Goal: Transaction & Acquisition: Purchase product/service

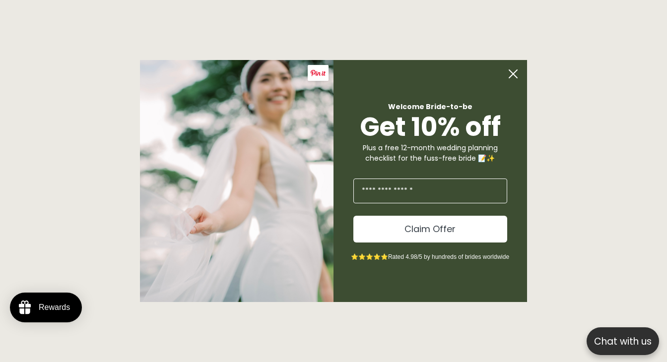
scroll to position [0, 222]
click at [515, 73] on circle "Close dialog" at bounding box center [513, 74] width 19 height 19
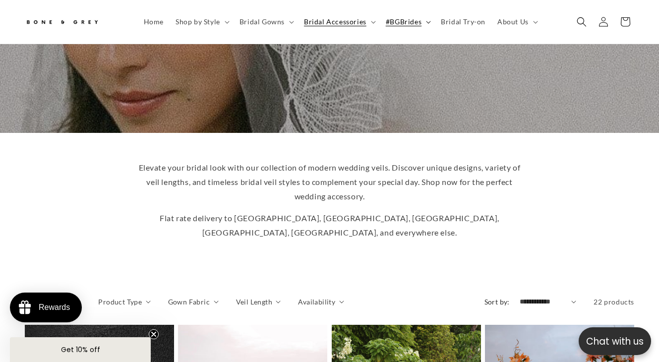
scroll to position [0, 219]
click at [458, 19] on span "Bridal Try-on" at bounding box center [463, 21] width 45 height 9
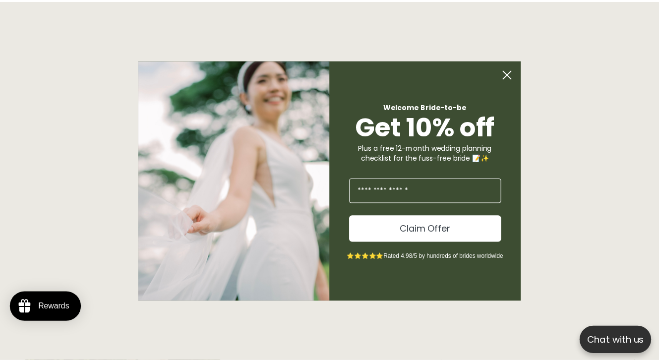
scroll to position [0, 222]
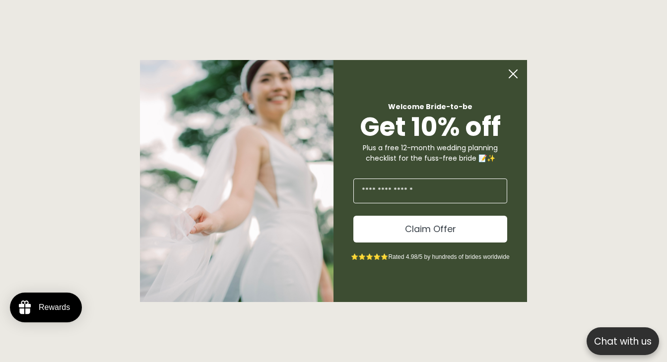
click at [517, 75] on circle "Close dialog" at bounding box center [513, 74] width 19 height 19
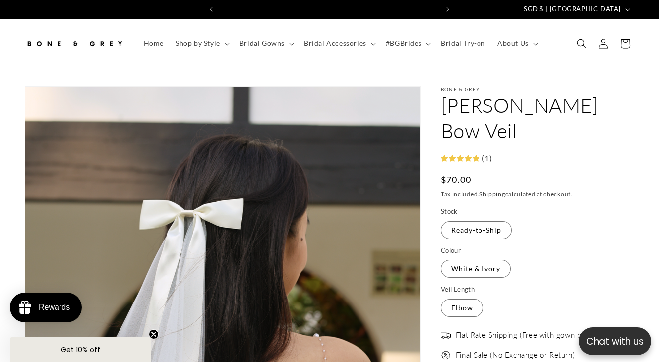
scroll to position [0, 219]
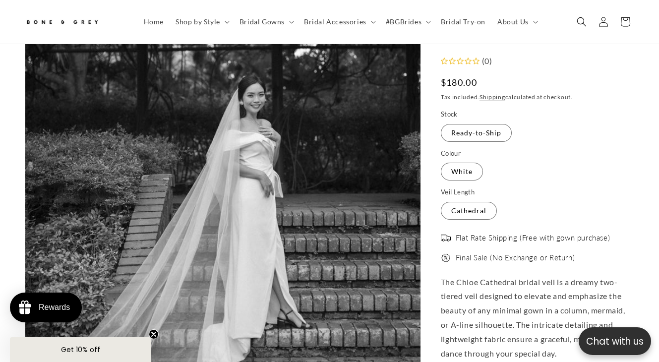
scroll to position [0, 219]
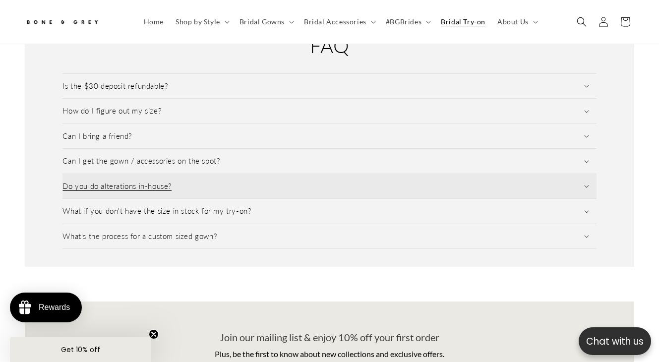
scroll to position [1402, 0]
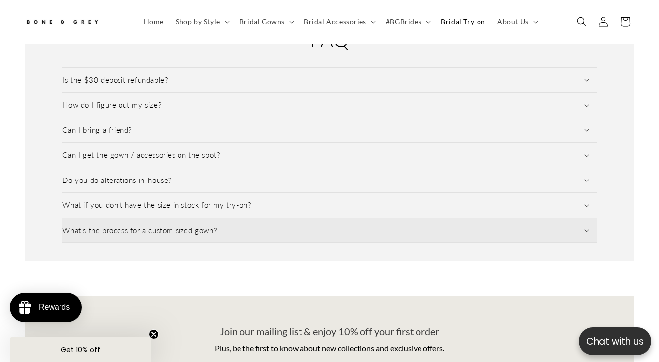
click at [348, 227] on summary "What's the process for a custom sized gown?" at bounding box center [330, 230] width 534 height 25
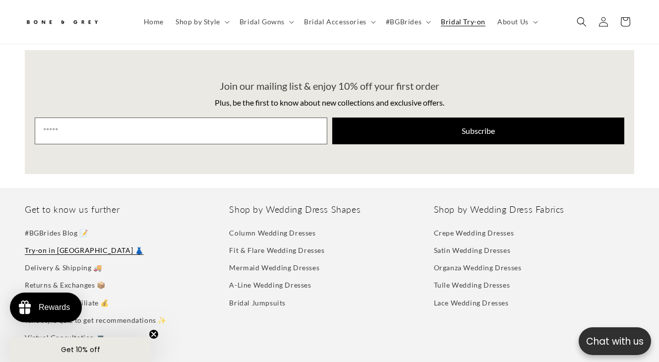
scroll to position [1829, 0]
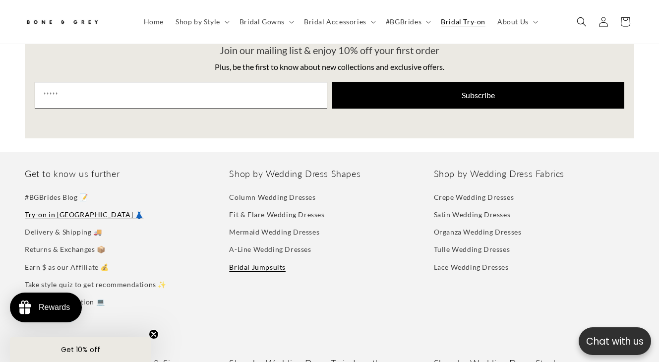
click at [266, 266] on link "Bridal Jumpsuits" at bounding box center [257, 266] width 57 height 17
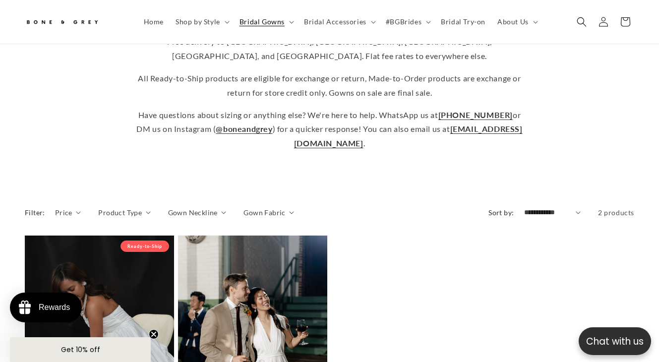
scroll to position [293, 0]
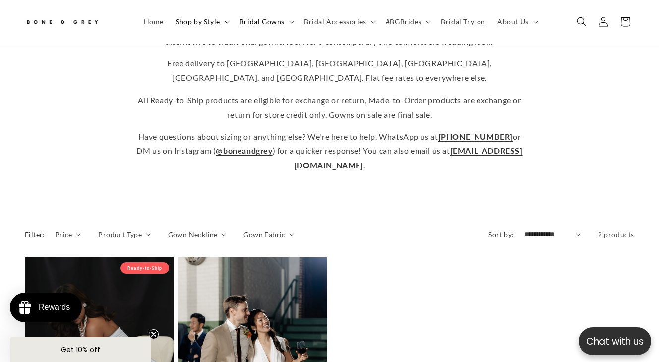
click at [202, 24] on span "Shop by Style" at bounding box center [198, 21] width 45 height 9
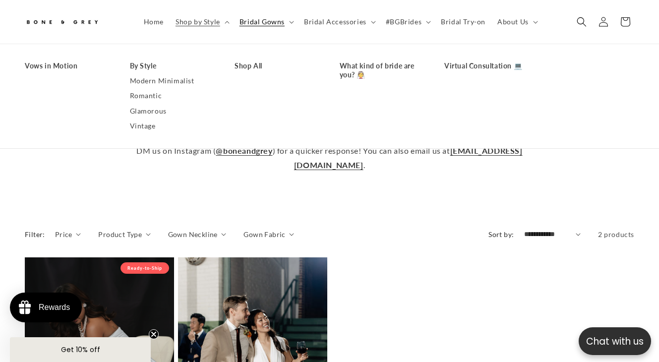
scroll to position [0, 0]
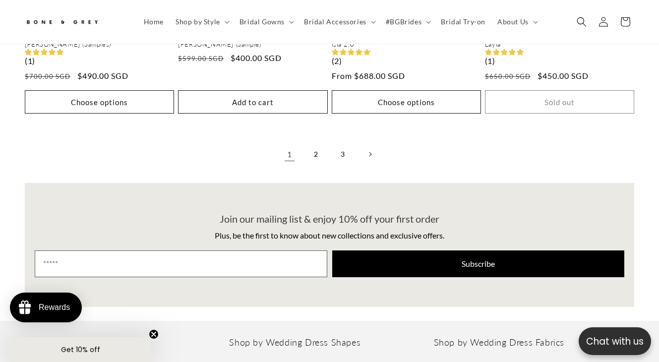
scroll to position [2107, 0]
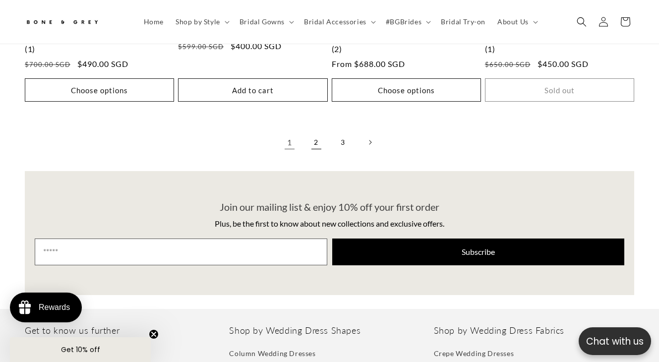
click at [322, 143] on link "2" at bounding box center [317, 142] width 22 height 22
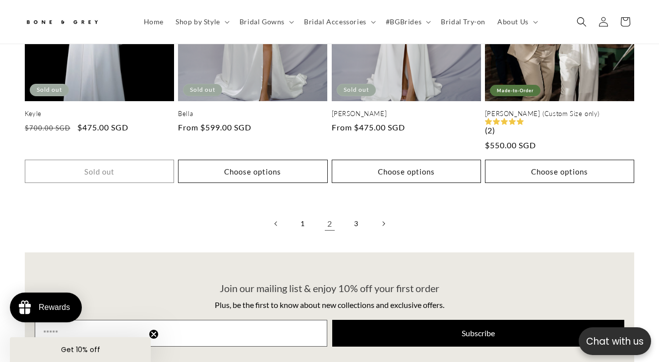
scroll to position [2042, 0]
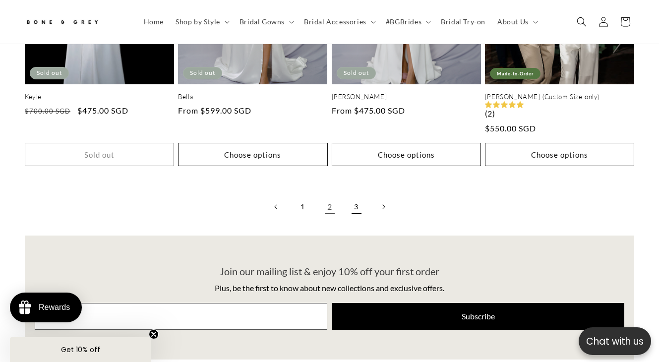
click at [354, 206] on link "3" at bounding box center [357, 207] width 22 height 22
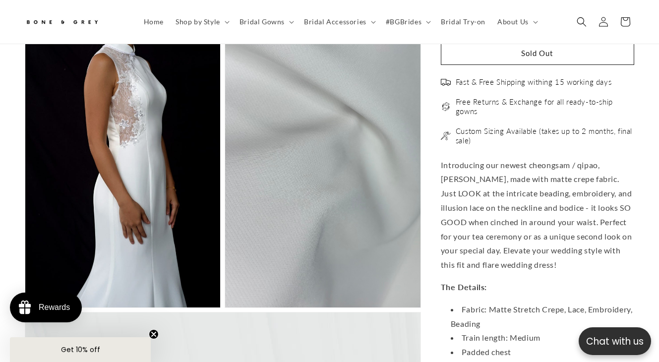
scroll to position [0, 438]
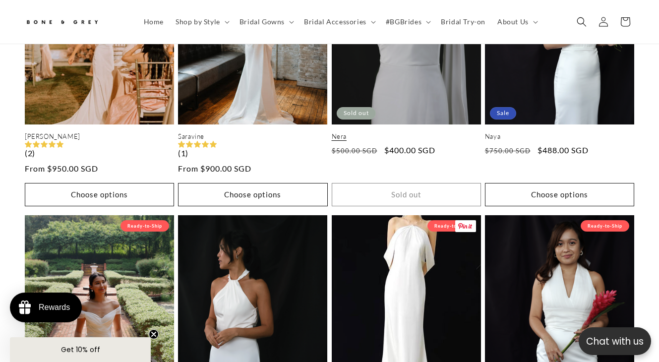
scroll to position [638, 0]
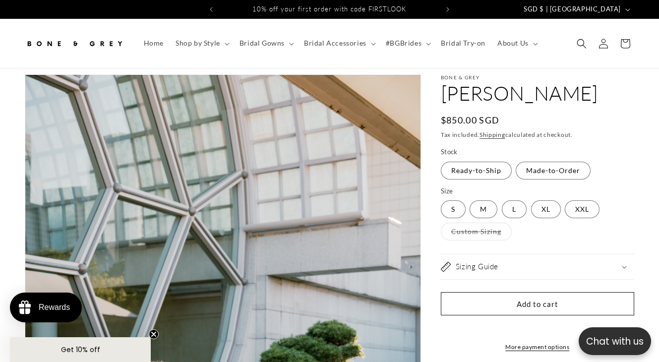
select select "**********"
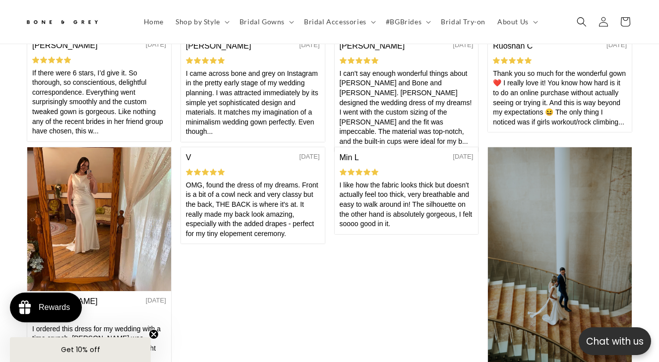
scroll to position [3949, 0]
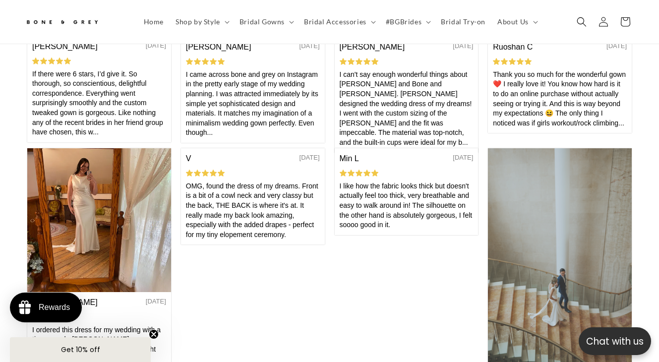
click at [585, 271] on img at bounding box center [560, 257] width 144 height 216
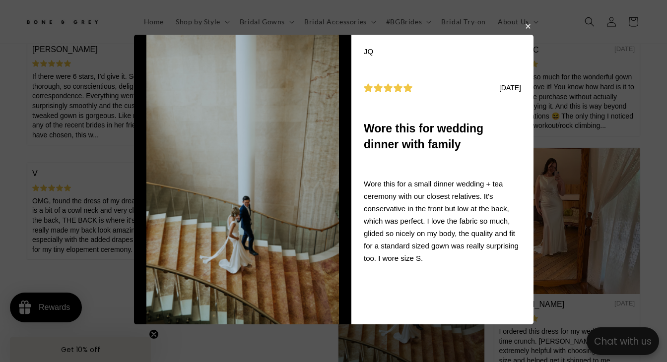
scroll to position [0, 444]
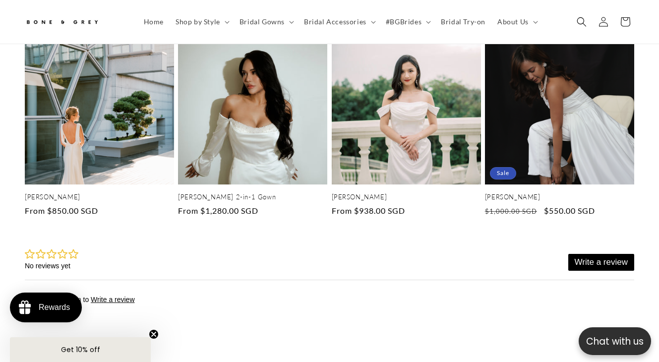
scroll to position [2502, 0]
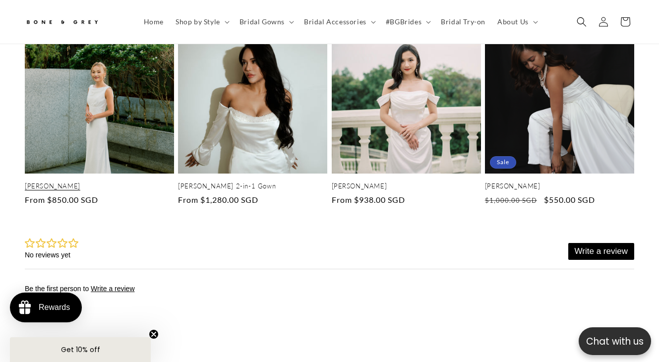
click at [129, 182] on link "[PERSON_NAME]" at bounding box center [99, 186] width 149 height 8
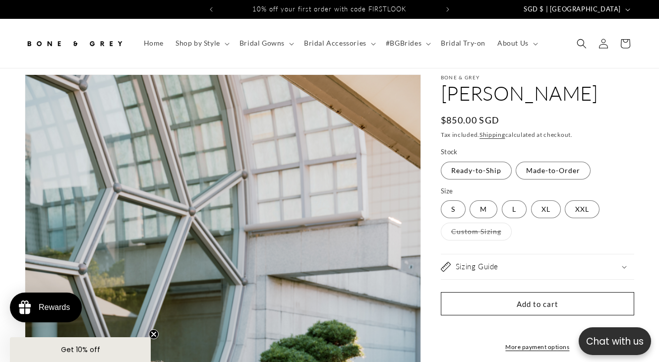
select select "**********"
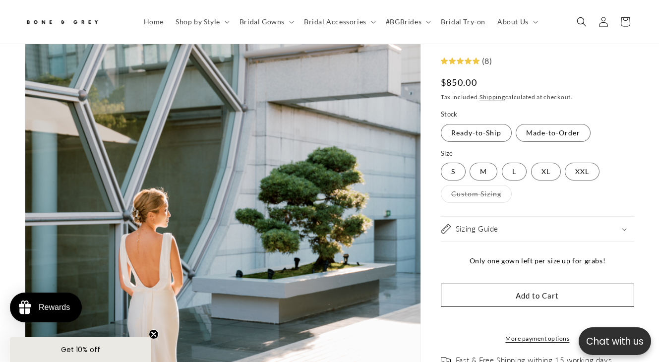
scroll to position [179, 0]
click at [486, 230] on h2 "Sizing Guide" at bounding box center [477, 229] width 43 height 10
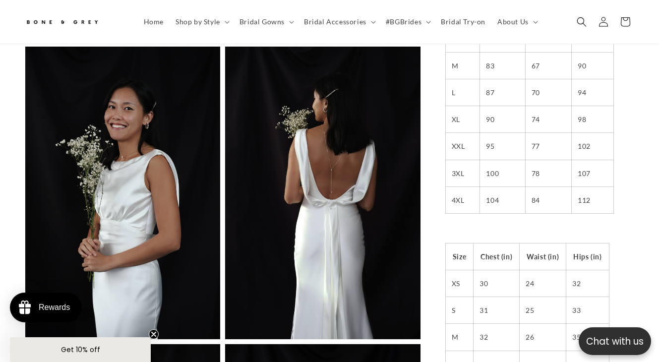
scroll to position [0, 219]
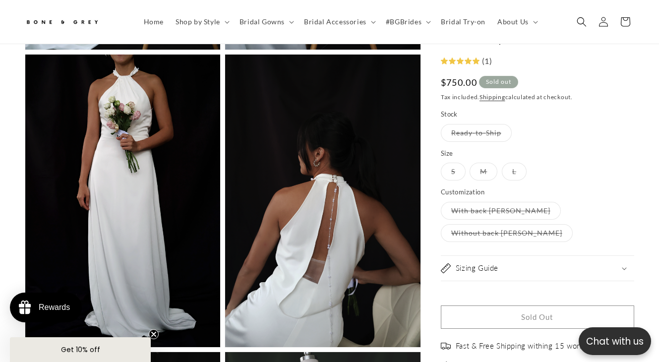
scroll to position [0, 438]
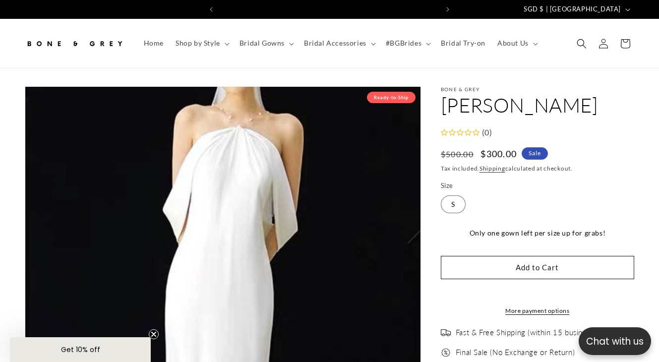
select select "**********"
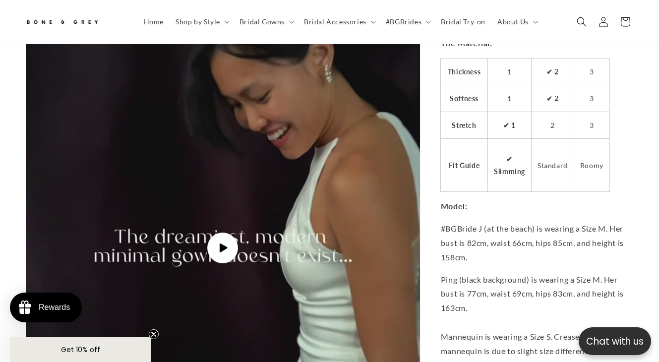
scroll to position [2151, 0]
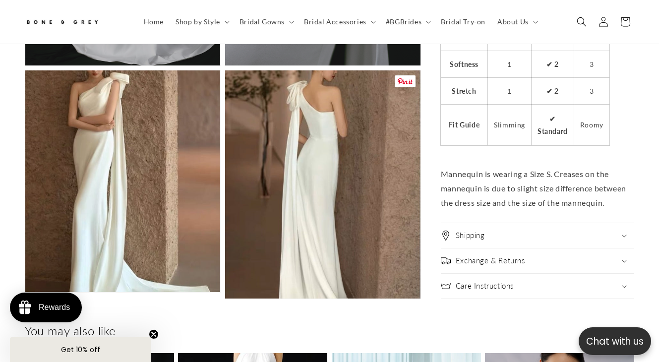
scroll to position [0, 219]
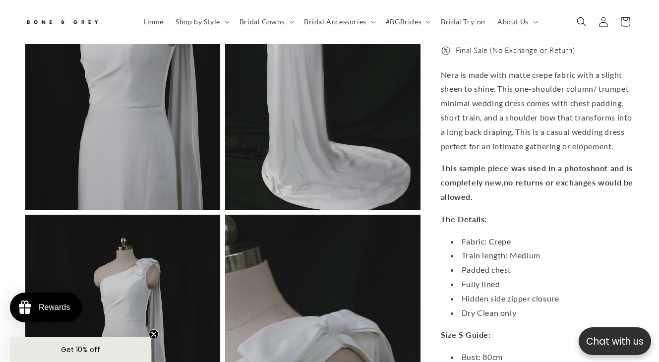
scroll to position [0, 0]
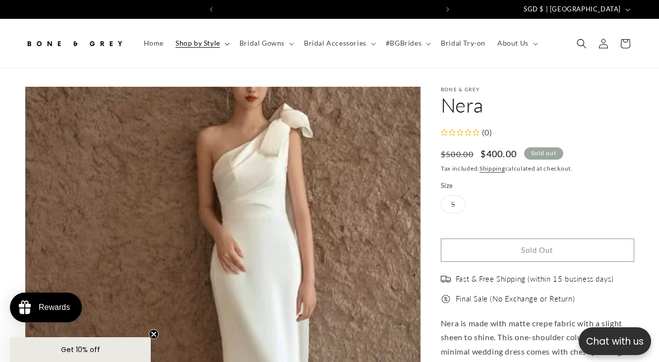
click at [222, 42] on summary "Shop by Style" at bounding box center [202, 43] width 64 height 21
click at [270, 44] on span "Bridal Gowns" at bounding box center [262, 43] width 45 height 9
click at [199, 43] on span "Shop by Style" at bounding box center [198, 43] width 45 height 9
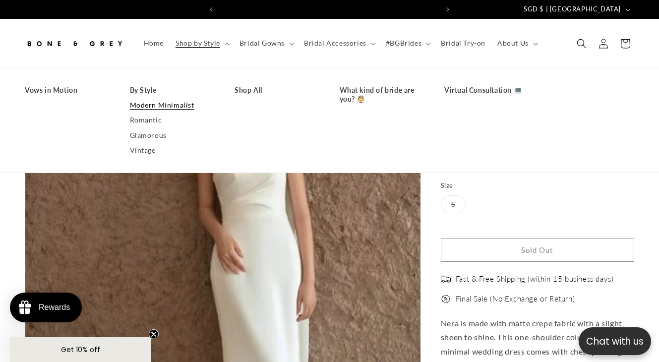
scroll to position [0, 219]
click at [139, 150] on link "Vintage" at bounding box center [172, 150] width 85 height 15
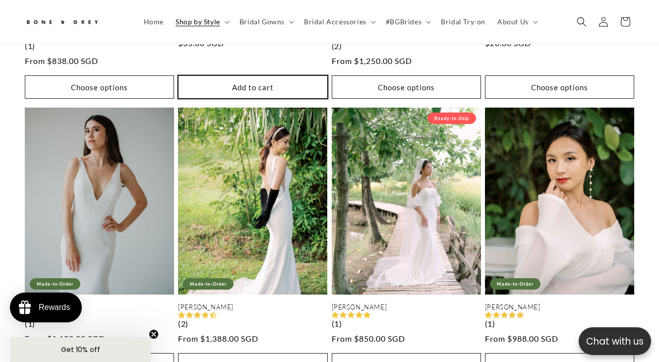
scroll to position [1351, 0]
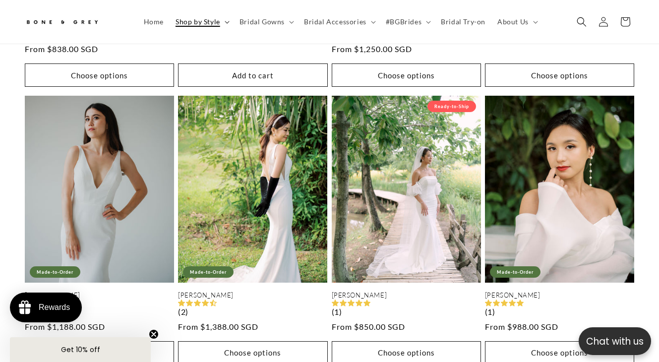
click at [227, 25] on summary "Shop by Style" at bounding box center [202, 21] width 64 height 21
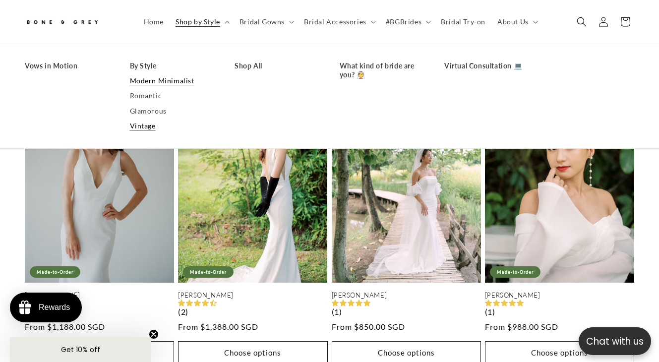
click at [172, 80] on link "Modern Minimalist" at bounding box center [172, 80] width 85 height 15
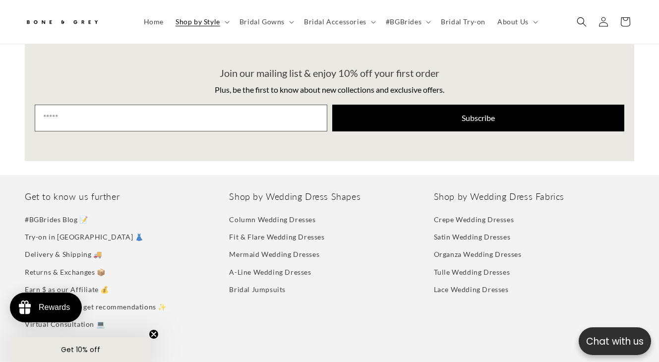
scroll to position [2304, 0]
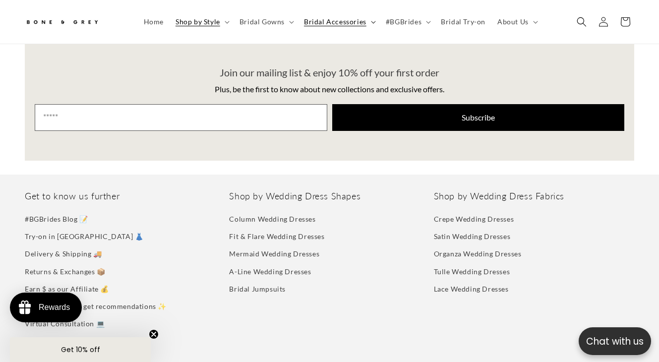
click at [333, 24] on span "Bridal Accessories" at bounding box center [335, 21] width 63 height 9
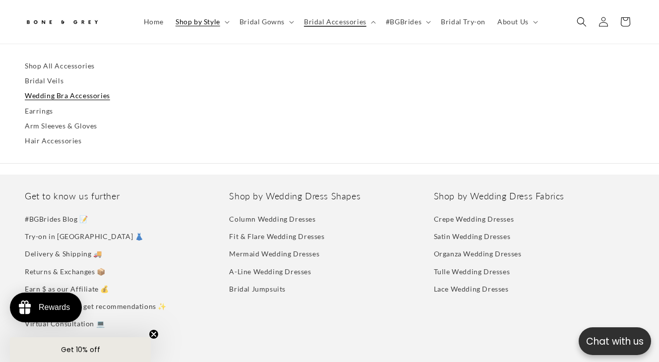
scroll to position [0, 438]
click at [73, 95] on link "Wedding Bra Accessories" at bounding box center [330, 95] width 610 height 15
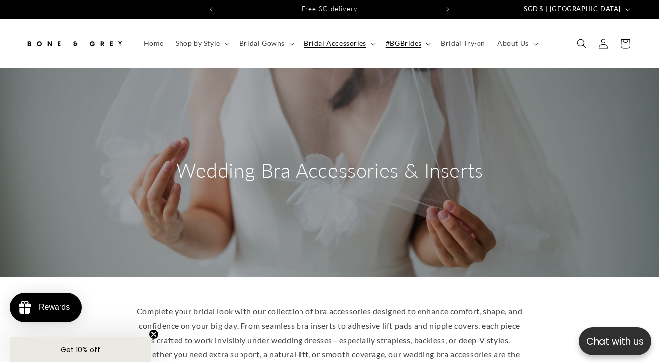
click at [408, 44] on span "#BGBrides" at bounding box center [404, 43] width 36 height 9
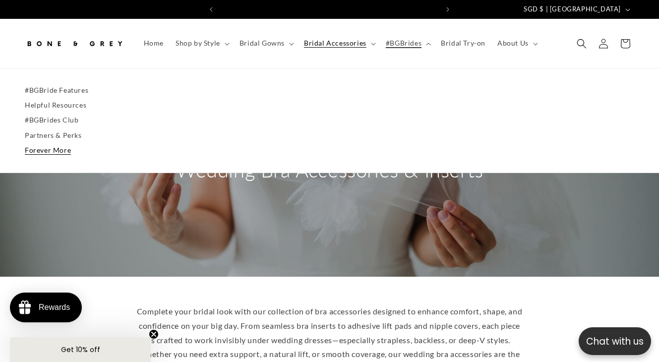
scroll to position [0, 438]
click at [47, 149] on link "Forever More" at bounding box center [330, 150] width 610 height 15
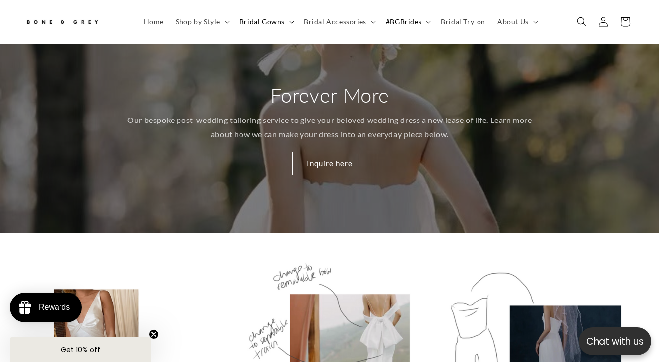
click at [285, 27] on summary "Bridal Gowns" at bounding box center [266, 21] width 65 height 21
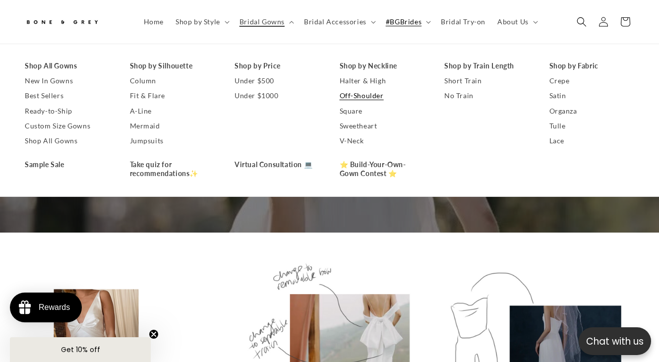
scroll to position [0, 219]
click at [360, 97] on link "Off-Shoulder" at bounding box center [382, 95] width 85 height 15
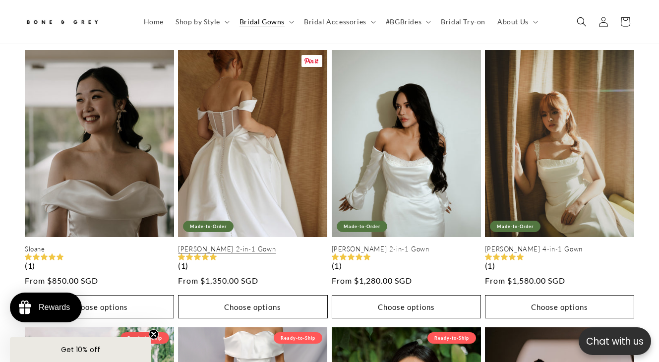
scroll to position [402, 0]
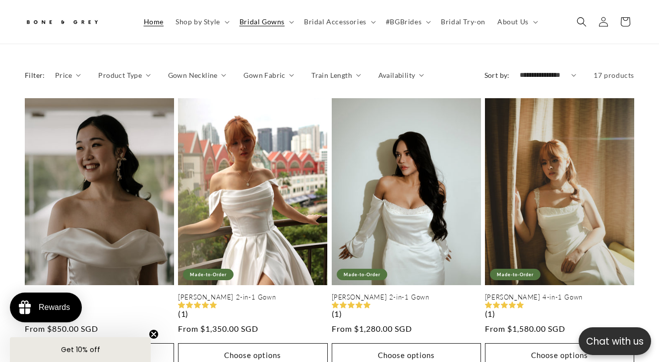
click at [157, 21] on span "Home" at bounding box center [154, 21] width 20 height 9
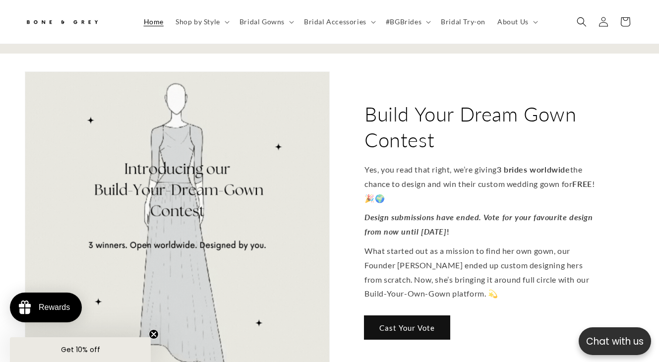
click at [391, 316] on link "Cast Your Vote" at bounding box center [407, 327] width 85 height 23
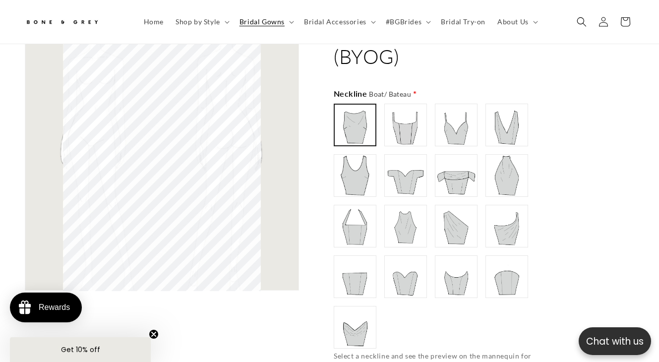
scroll to position [0, 438]
click at [507, 183] on img at bounding box center [507, 176] width 40 height 40
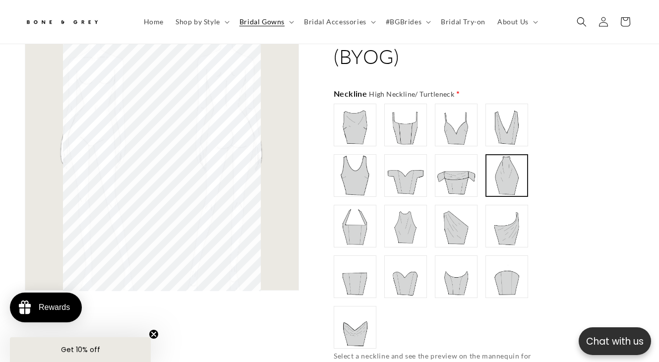
click at [405, 227] on img at bounding box center [406, 226] width 40 height 40
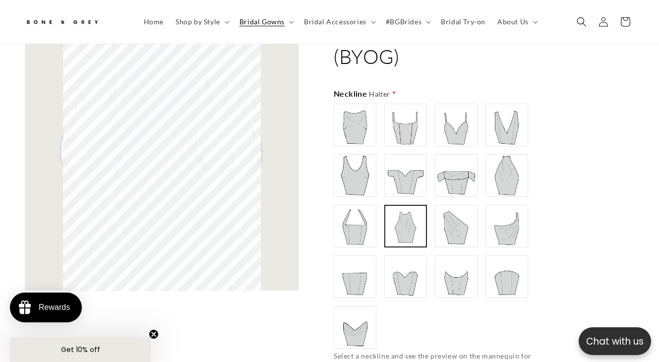
scroll to position [0, 0]
click at [512, 180] on img at bounding box center [507, 176] width 40 height 40
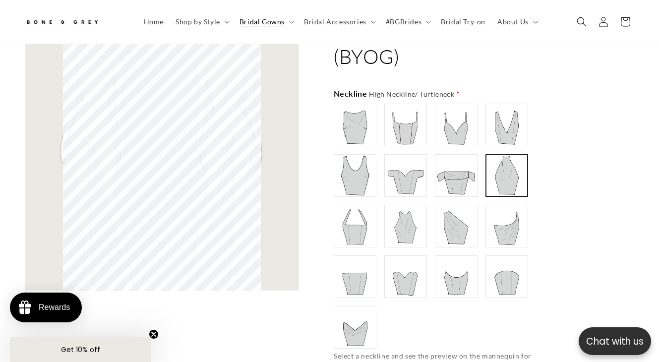
click at [358, 131] on img at bounding box center [355, 125] width 40 height 40
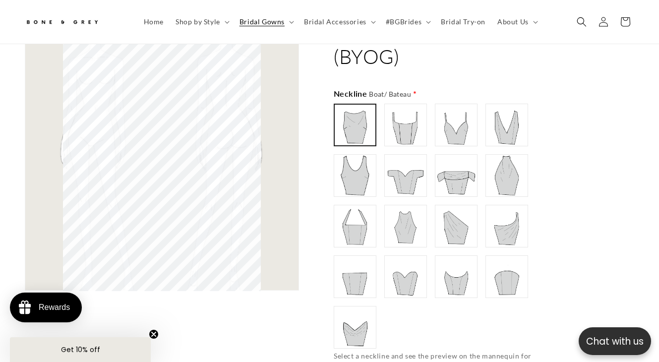
scroll to position [0, 219]
click at [513, 162] on img at bounding box center [507, 176] width 40 height 40
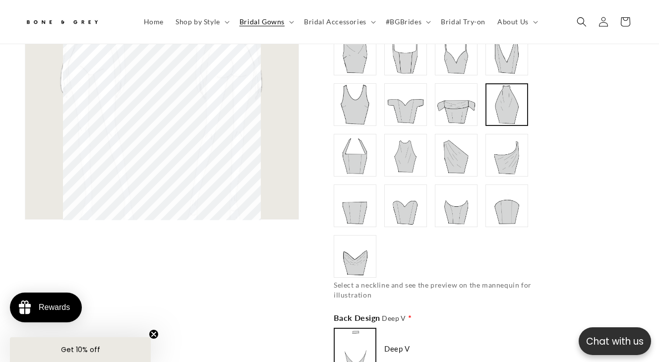
scroll to position [0, 438]
click at [452, 164] on img at bounding box center [457, 155] width 40 height 40
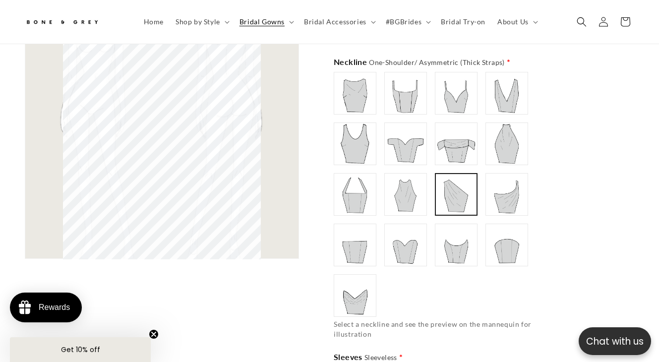
scroll to position [10329, 0]
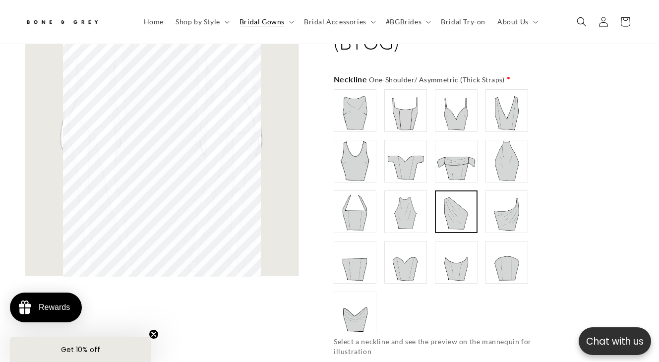
click at [503, 156] on img at bounding box center [507, 161] width 40 height 40
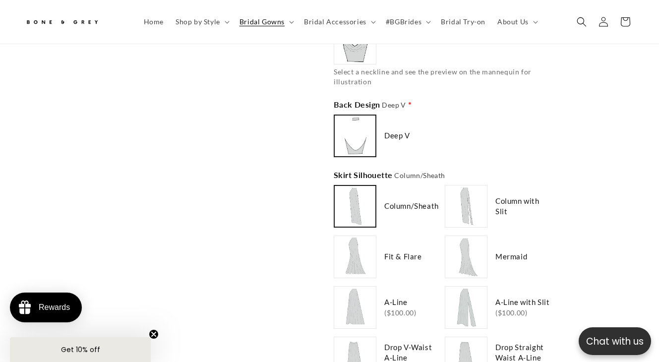
scroll to position [10599, 0]
click at [405, 121] on div "Deep V" at bounding box center [387, 135] width 107 height 43
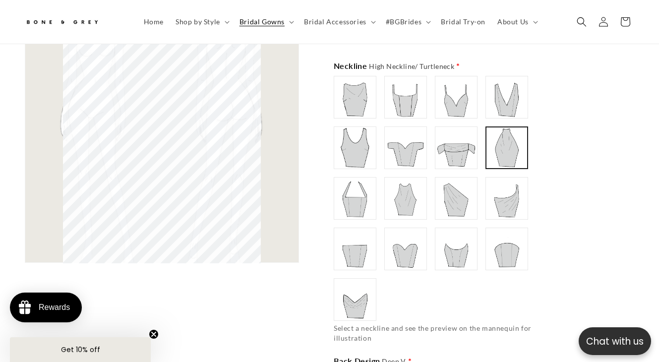
scroll to position [10339, 0]
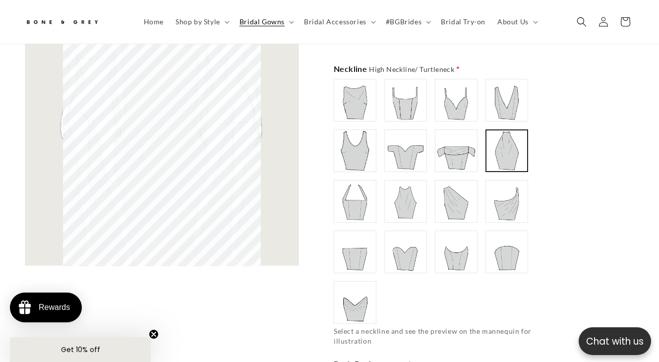
type input "******"
click at [388, 196] on img at bounding box center [406, 202] width 40 height 40
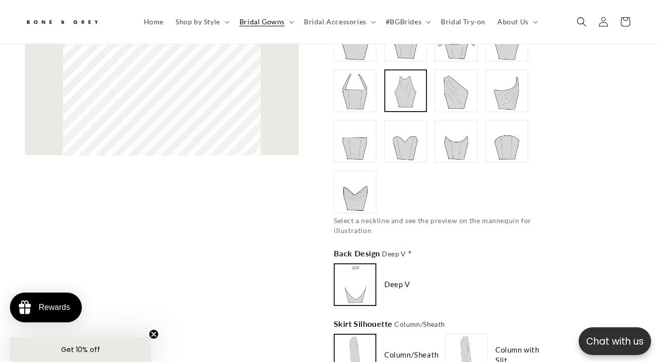
scroll to position [10453, 0]
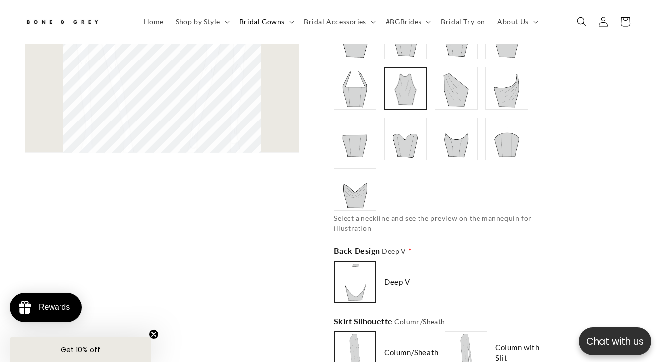
click at [366, 292] on img at bounding box center [355, 282] width 39 height 39
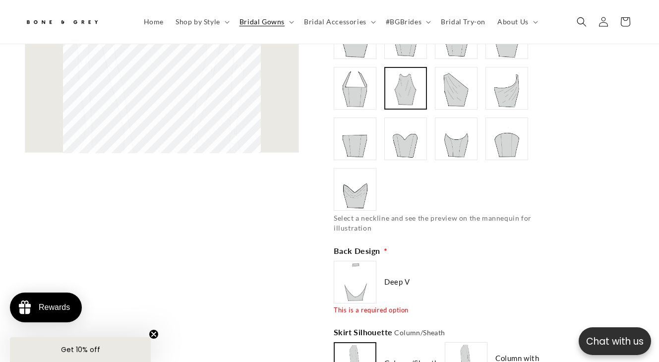
type input "******"
click at [363, 288] on img at bounding box center [355, 282] width 40 height 40
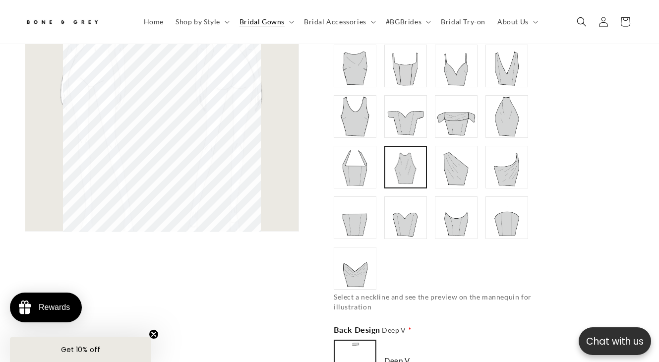
scroll to position [10318, 0]
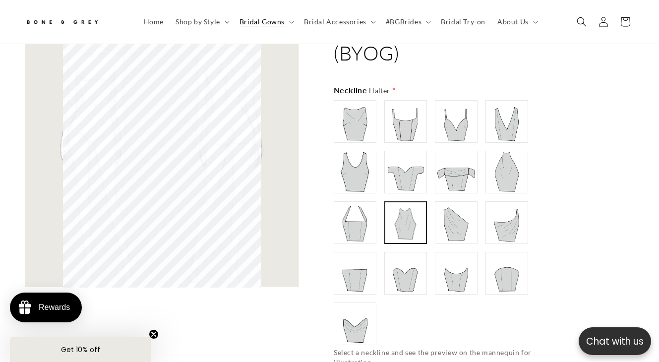
type input "**********"
click at [366, 124] on img at bounding box center [355, 122] width 40 height 40
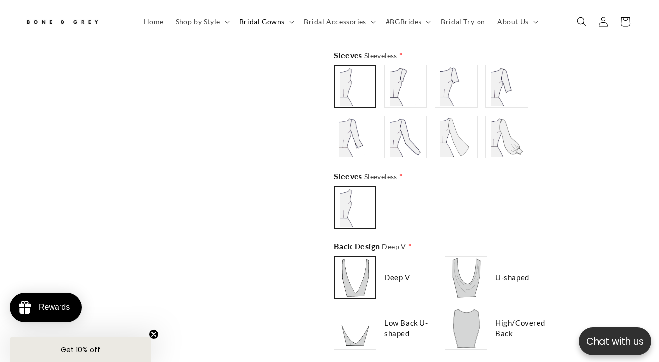
scroll to position [10669, 0]
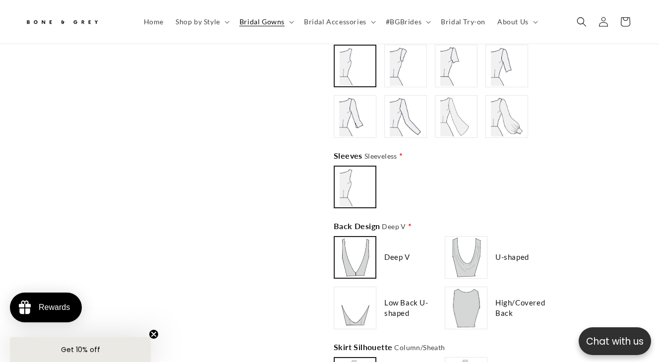
type input "********"
click at [466, 259] on img at bounding box center [467, 258] width 40 height 40
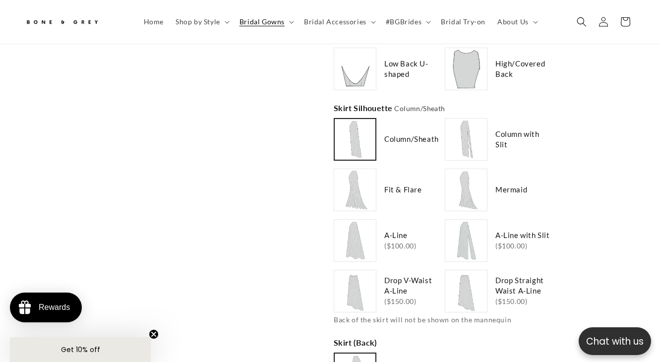
scroll to position [0, 219]
type input "**********"
click at [473, 146] on img at bounding box center [467, 140] width 40 height 40
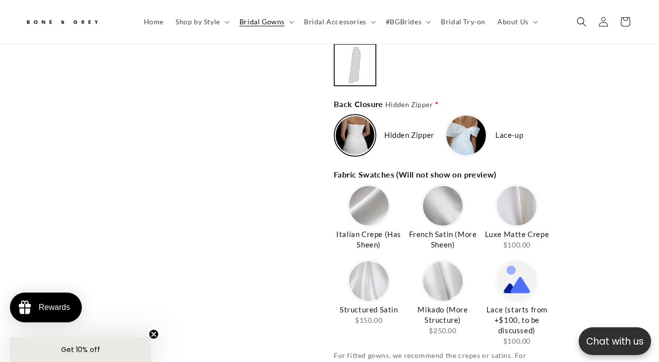
click at [353, 138] on img at bounding box center [355, 135] width 39 height 39
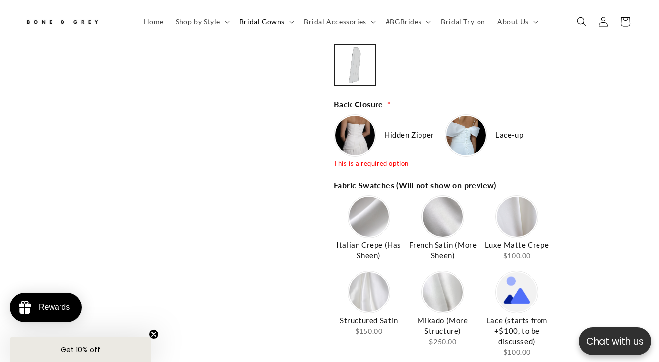
type input "**********"
click at [345, 147] on img at bounding box center [355, 136] width 40 height 40
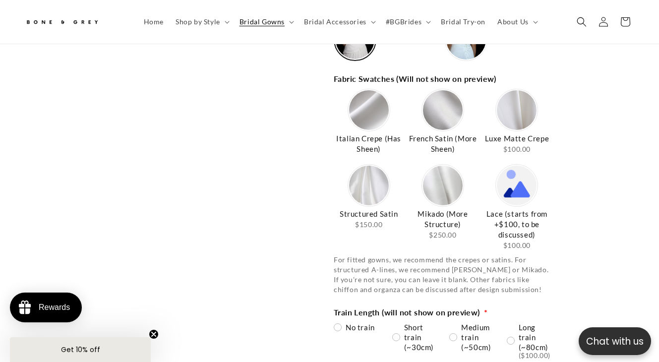
scroll to position [0, 0]
click at [380, 120] on img at bounding box center [369, 110] width 40 height 40
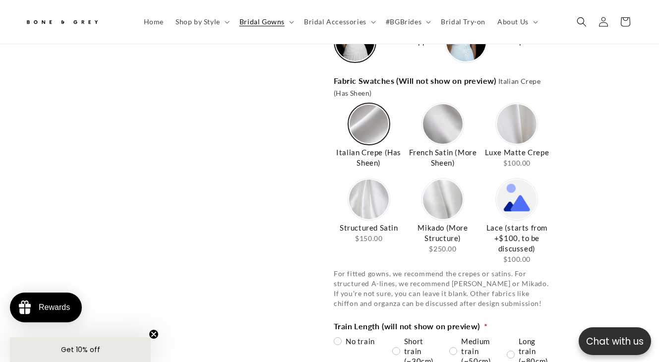
type input "**********"
click at [442, 119] on img at bounding box center [443, 124] width 40 height 40
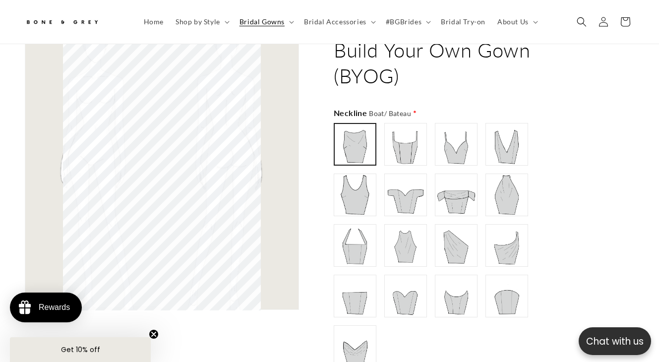
scroll to position [10296, 0]
click at [506, 202] on img at bounding box center [507, 194] width 40 height 40
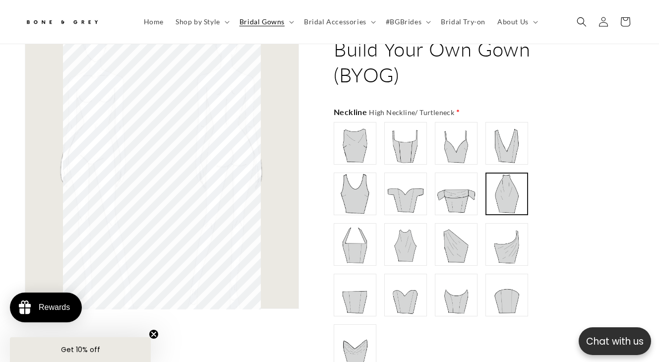
type input "**********"
click at [466, 238] on img at bounding box center [457, 245] width 40 height 40
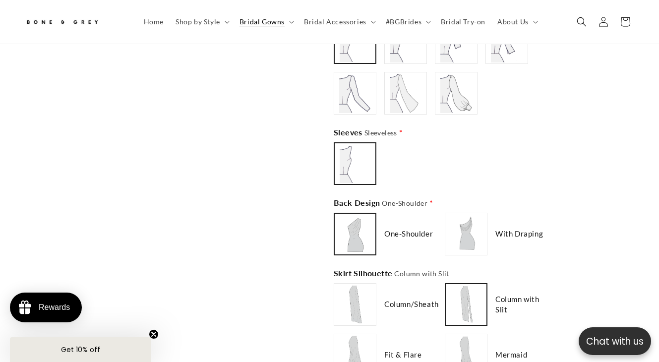
scroll to position [10695, 0]
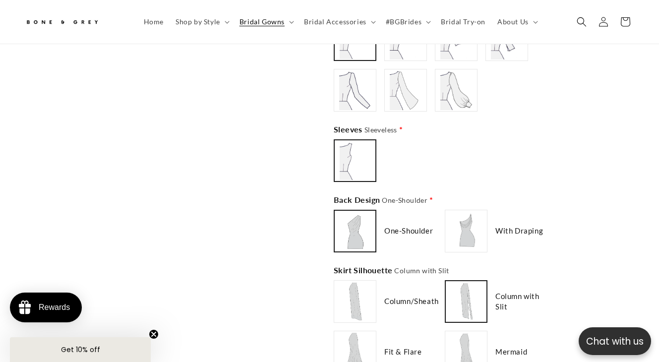
type input "**********"
click at [471, 231] on img at bounding box center [467, 231] width 40 height 40
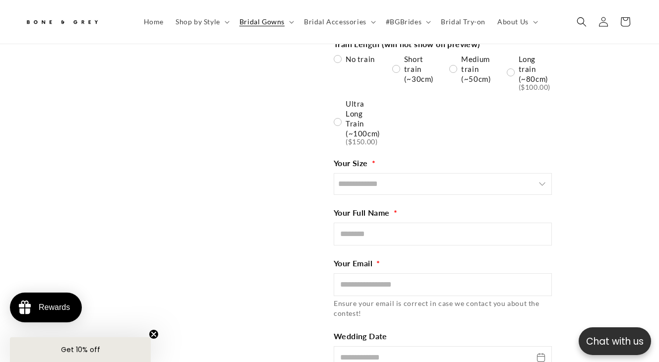
scroll to position [11552, 0]
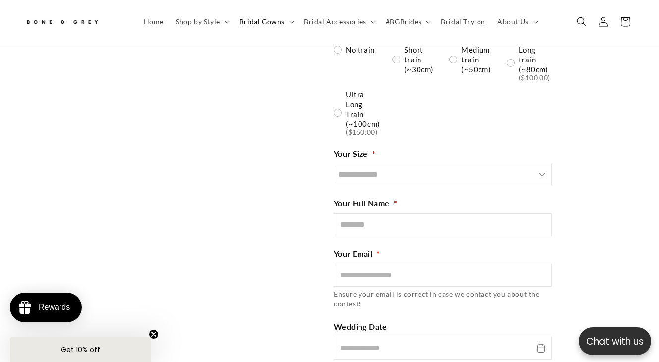
click at [503, 178] on input "Size" at bounding box center [443, 175] width 218 height 22
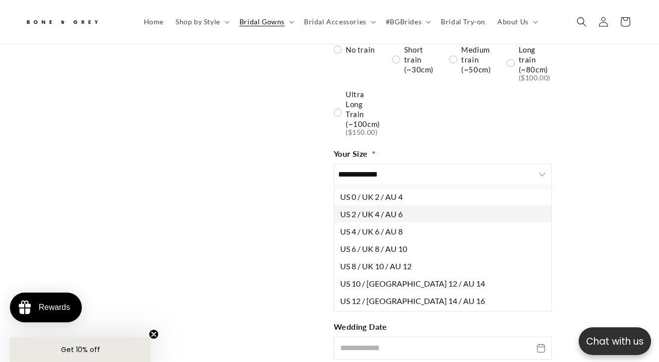
scroll to position [0, 219]
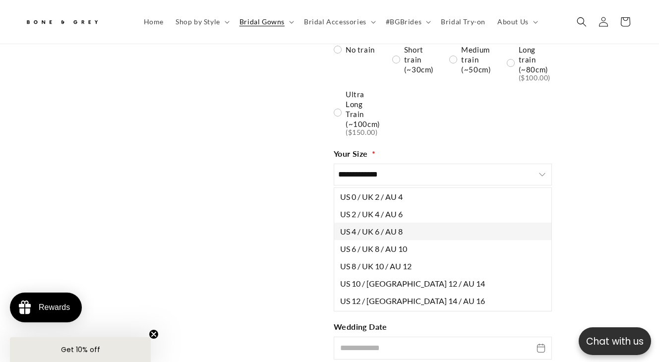
click at [404, 230] on button "US 4 / UK 6 / AU 8" at bounding box center [442, 231] width 217 height 17
type input "**********"
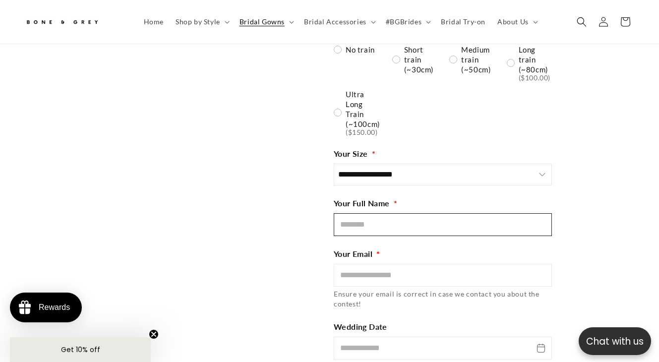
click at [381, 223] on input "Full Name" at bounding box center [443, 224] width 218 height 23
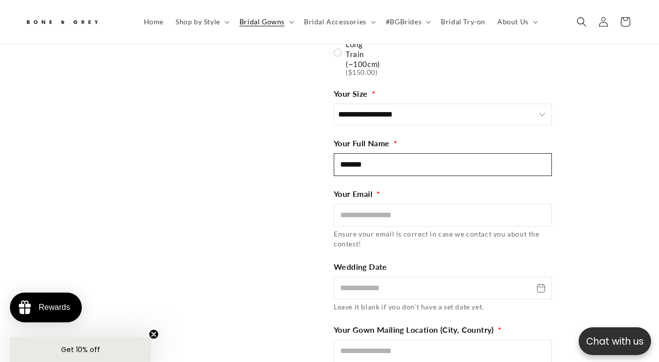
scroll to position [11624, 0]
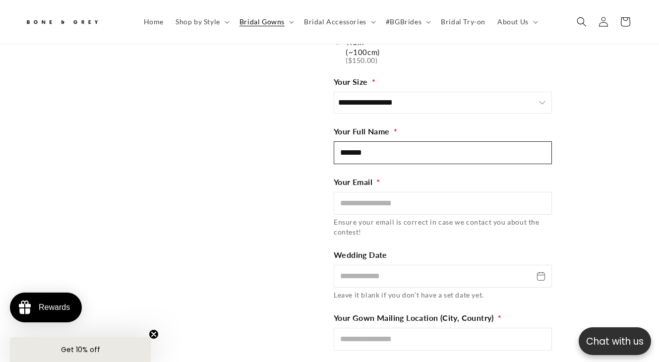
type input "*******"
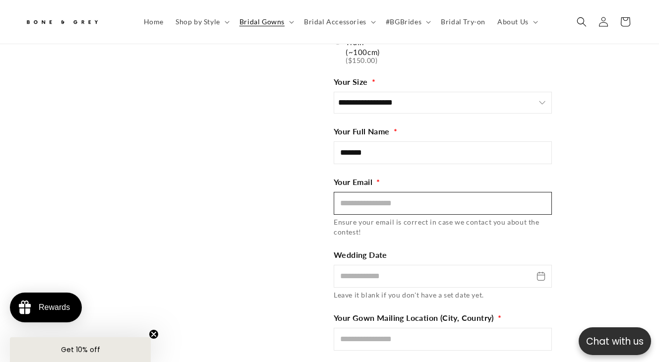
click at [390, 208] on input "Email" at bounding box center [443, 203] width 218 height 23
type input "**********"
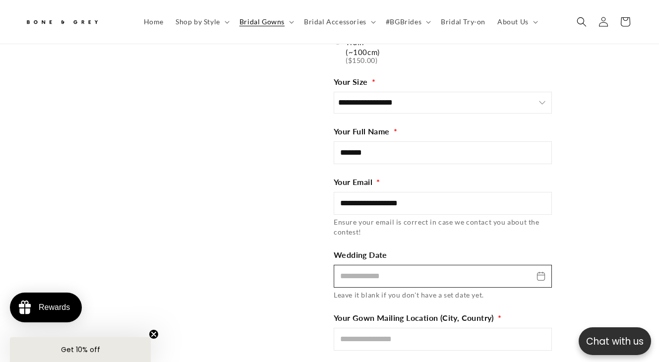
click at [370, 270] on input "Wedding Date" at bounding box center [443, 276] width 218 height 23
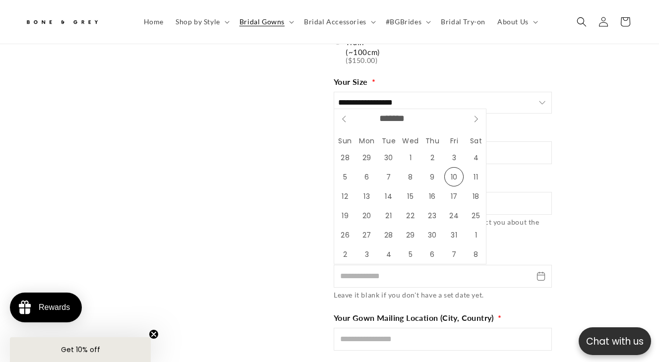
click at [475, 114] on span at bounding box center [476, 119] width 20 height 20
select select "**"
click at [475, 114] on span at bounding box center [476, 119] width 20 height 20
type input "****"
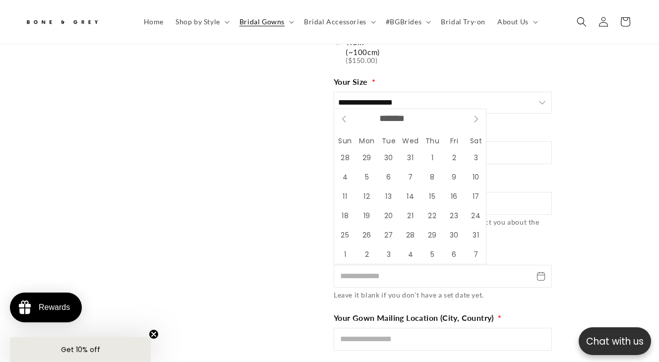
scroll to position [0, 219]
click at [475, 114] on span at bounding box center [476, 119] width 20 height 20
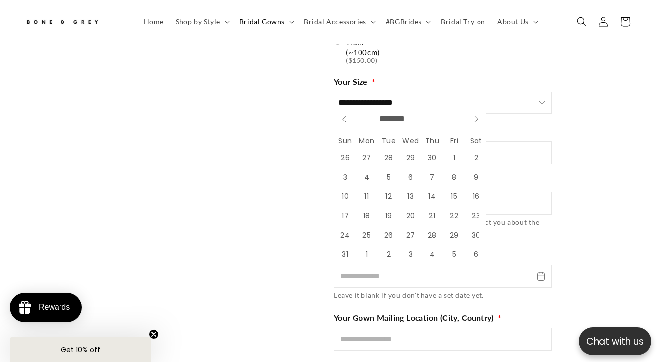
click at [475, 114] on span at bounding box center [476, 119] width 20 height 20
click at [342, 116] on icon at bounding box center [344, 119] width 7 height 7
select select "*"
click at [476, 161] on span "6" at bounding box center [475, 157] width 19 height 19
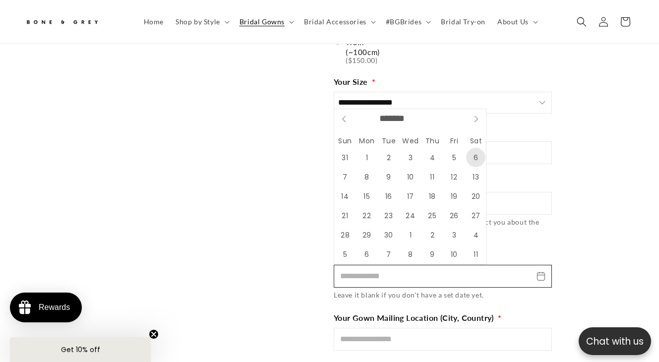
type input "**********"
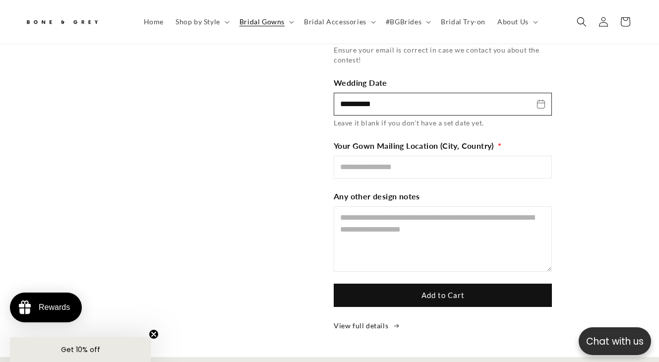
scroll to position [11797, 0]
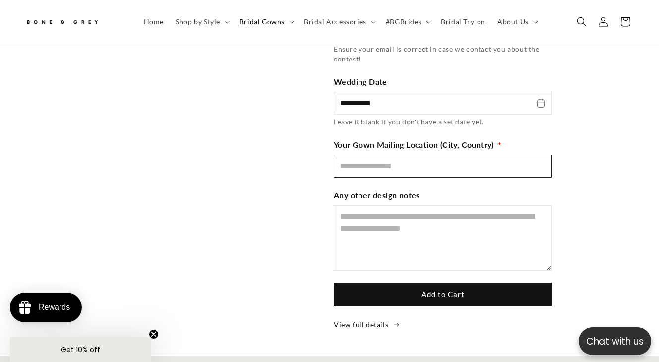
click at [477, 167] on input "Mailing Location" at bounding box center [443, 166] width 218 height 23
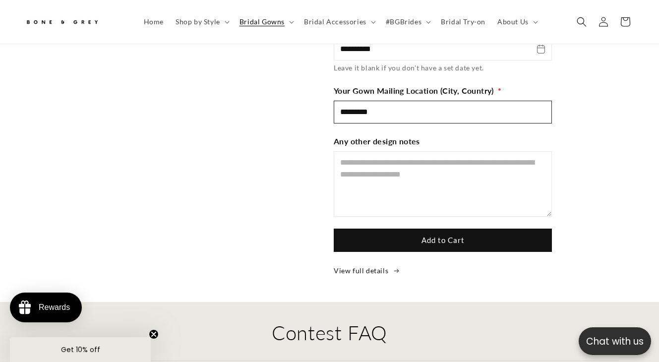
scroll to position [11860, 0]
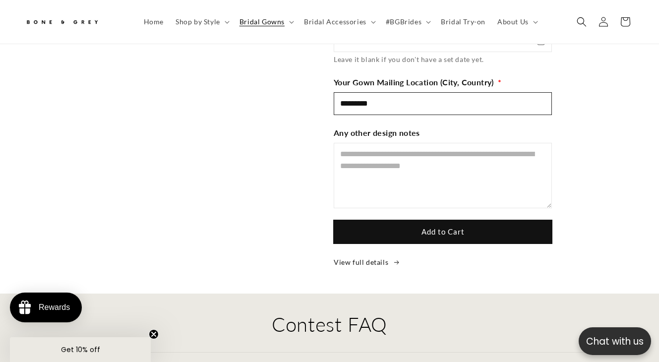
type input "*********"
click at [474, 232] on button "Add to Cart" at bounding box center [443, 231] width 218 height 23
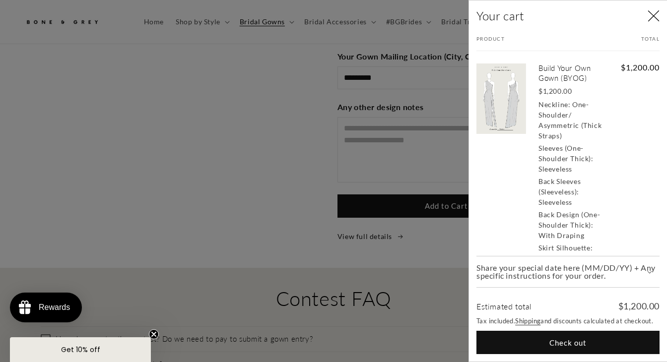
scroll to position [0, 222]
click at [554, 342] on button "Check out" at bounding box center [567, 342] width 183 height 23
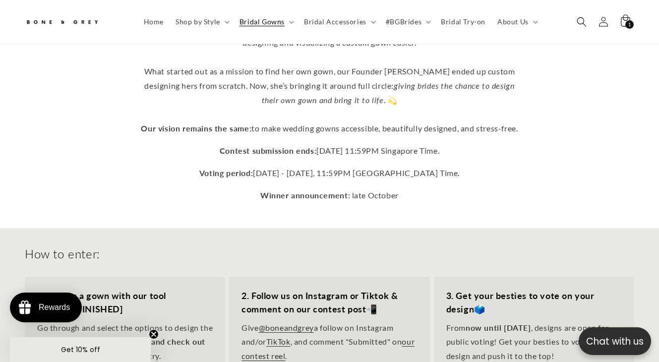
scroll to position [127, 0]
